Goal: Information Seeking & Learning: Learn about a topic

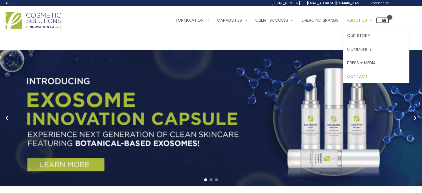
click at [367, 73] on span "Contact" at bounding box center [357, 76] width 21 height 6
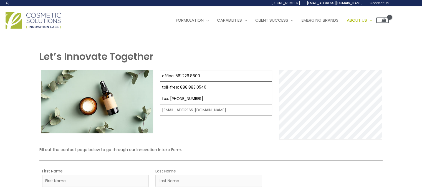
select select
click at [367, 36] on span "Our Story" at bounding box center [358, 35] width 23 height 6
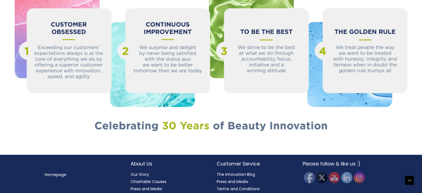
scroll to position [632, 0]
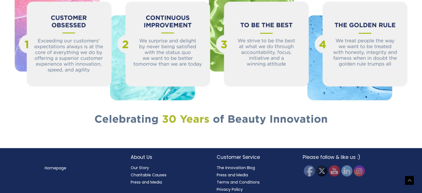
click at [225, 172] on link "Press and Media" at bounding box center [232, 175] width 31 height 6
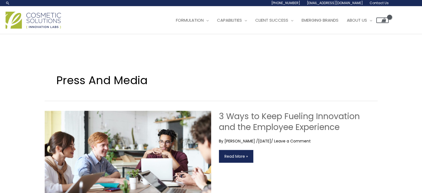
click at [247, 155] on link "3 Ways to Keep Fueling Innovation and the Employee Experience Read More »" at bounding box center [236, 156] width 34 height 13
click at [44, 21] on img at bounding box center [33, 20] width 55 height 17
